Goal: Information Seeking & Learning: Learn about a topic

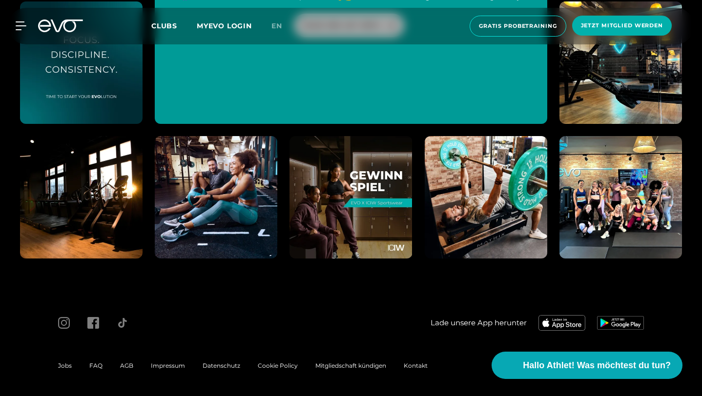
scroll to position [3659, 0]
click at [61, 363] on span "Jobs" at bounding box center [65, 365] width 14 height 7
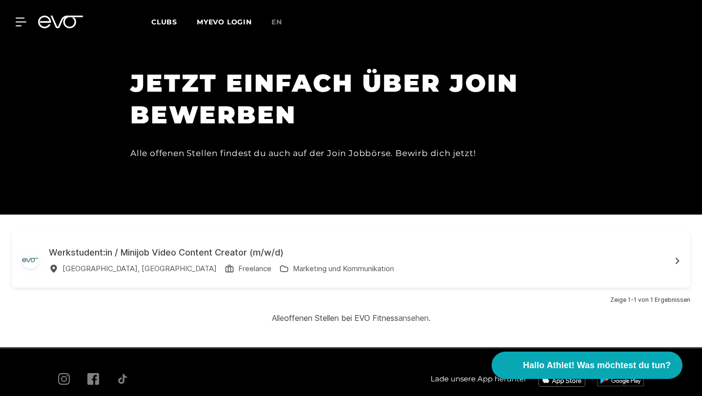
scroll to position [2897, 0]
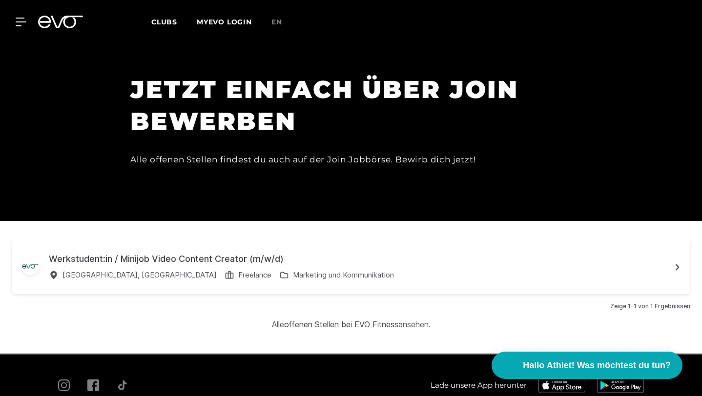
click at [409, 270] on div "[GEOGRAPHIC_DATA], [GEOGRAPHIC_DATA] Freelance Marketing und Kommunikation" at bounding box center [360, 277] width 622 height 15
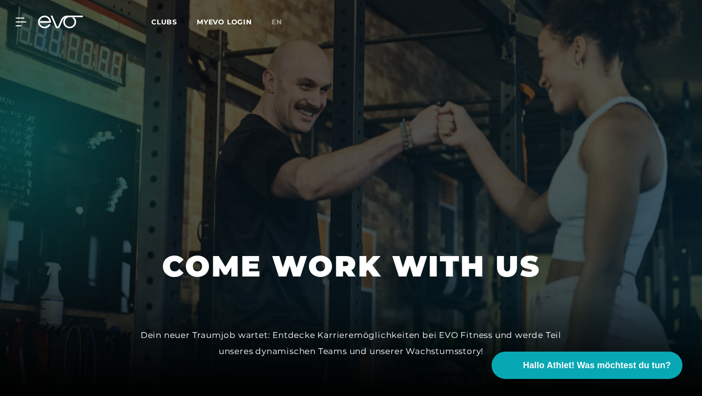
scroll to position [0, 0]
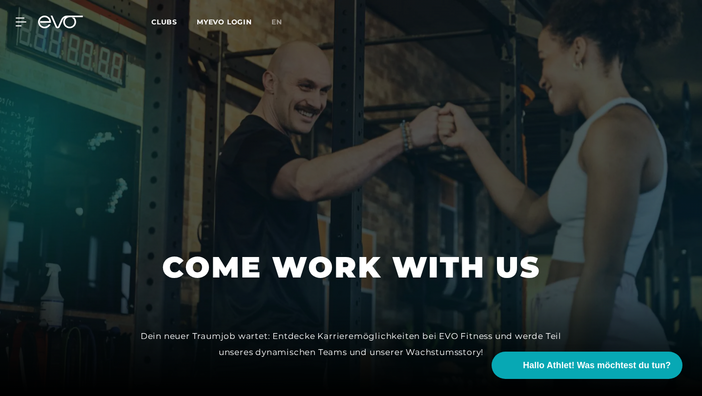
click at [154, 26] on div "Clubs MYEVO LOGIN" at bounding box center [211, 22] width 120 height 11
click at [155, 23] on span "Clubs" at bounding box center [164, 22] width 26 height 9
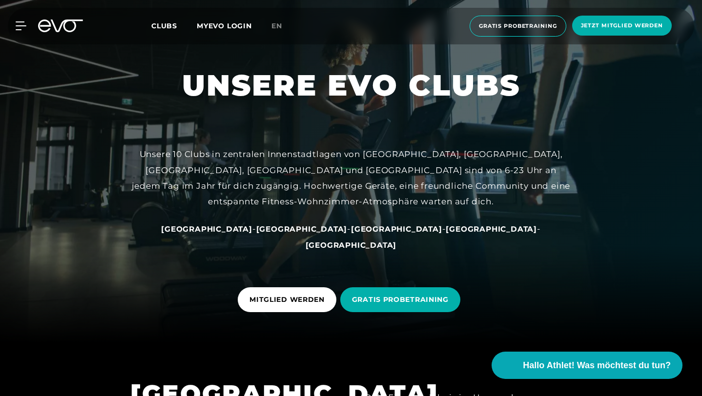
scroll to position [54, 0]
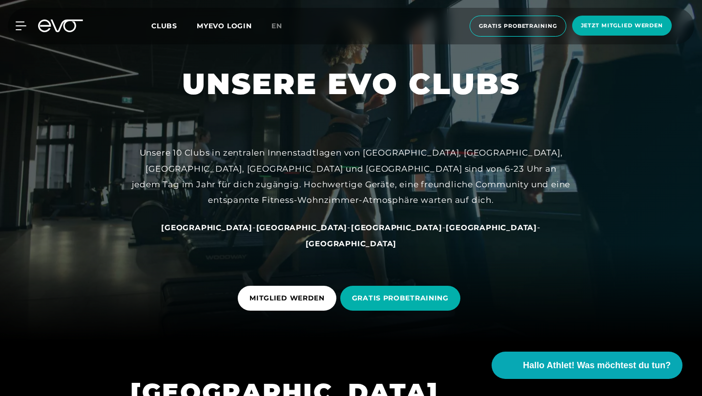
click at [446, 232] on span "[GEOGRAPHIC_DATA]" at bounding box center [491, 227] width 91 height 9
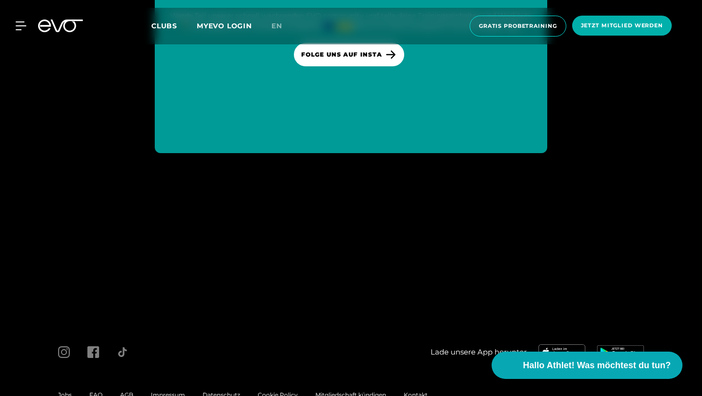
scroll to position [3659, 0]
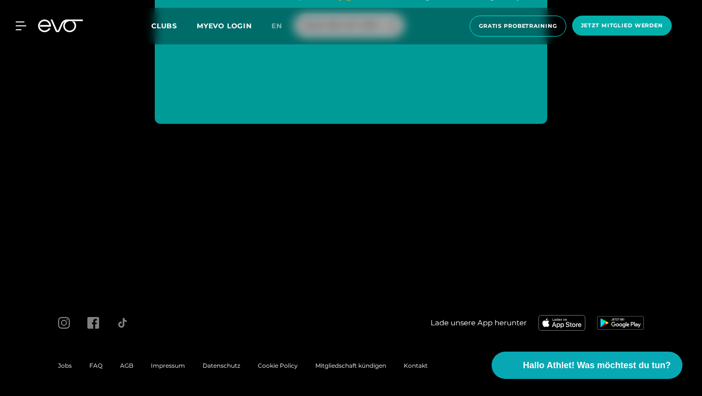
click at [66, 363] on span "Jobs" at bounding box center [65, 365] width 14 height 7
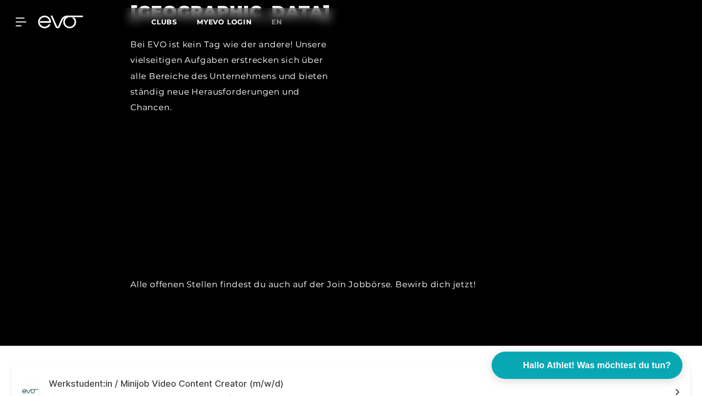
scroll to position [2948, 0]
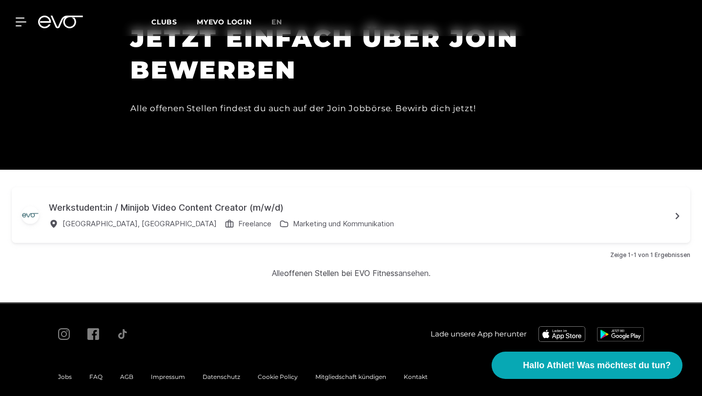
click at [678, 213] on icon at bounding box center [678, 216] width 4 height 6
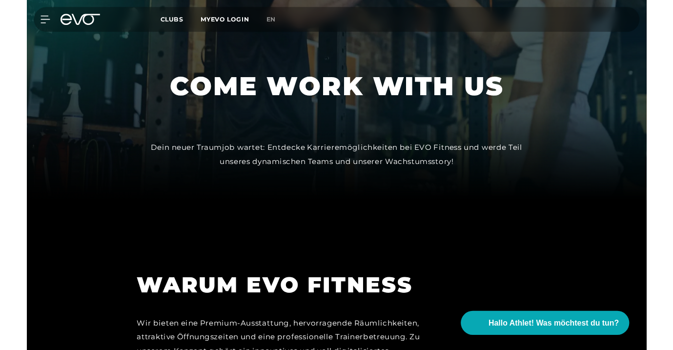
scroll to position [0, 0]
